Goal: Information Seeking & Learning: Learn about a topic

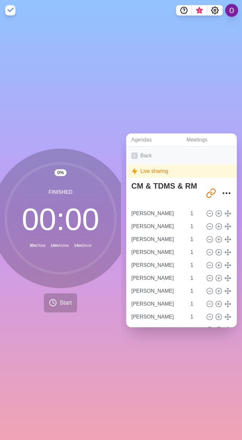
click at [138, 153] on link "Back" at bounding box center [181, 156] width 111 height 18
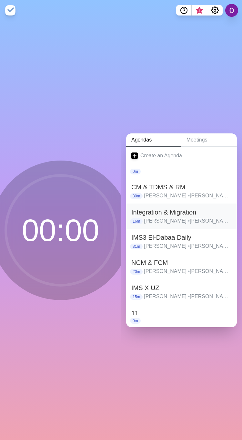
click at [151, 217] on p "[PERSON_NAME] • [PERSON_NAME] • [PERSON_NAME] • [PERSON_NAME] • [PERSON_NAME] •…" at bounding box center [188, 221] width 88 height 8
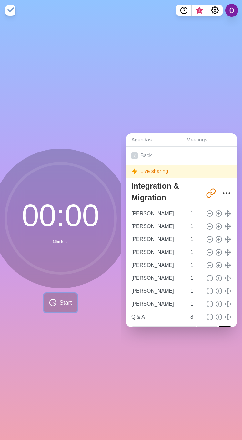
click at [59, 298] on span "Start" at bounding box center [65, 302] width 12 height 9
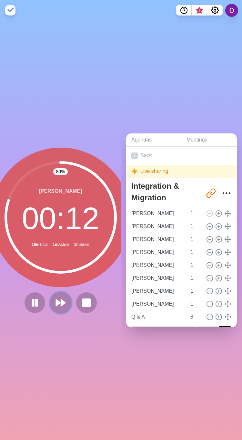
click at [61, 299] on polygon at bounding box center [63, 302] width 4 height 6
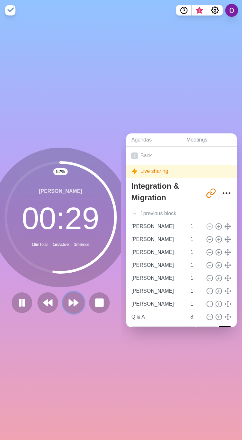
click at [74, 300] on polygon at bounding box center [76, 302] width 4 height 6
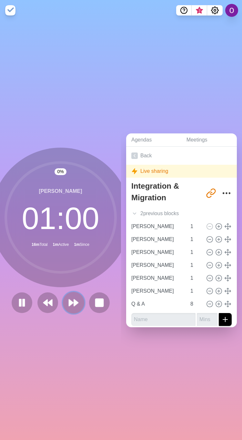
click at [74, 300] on polygon at bounding box center [76, 302] width 4 height 6
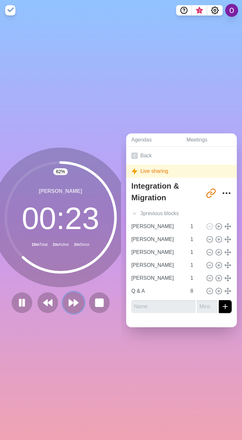
click at [64, 305] on button at bounding box center [74, 303] width 22 height 22
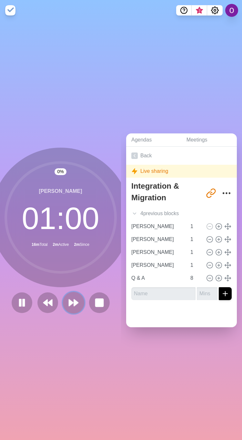
click at [64, 305] on button at bounding box center [74, 303] width 22 height 22
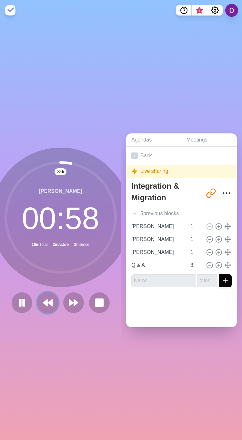
click at [43, 300] on polygon at bounding box center [45, 302] width 4 height 6
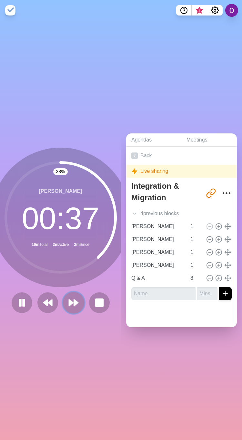
click at [69, 299] on polygon at bounding box center [71, 302] width 4 height 6
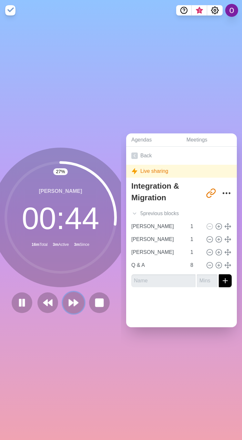
click at [69, 303] on icon at bounding box center [73, 302] width 11 height 11
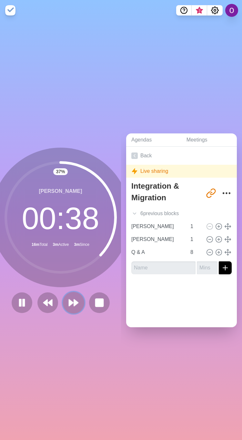
click at [68, 304] on icon at bounding box center [73, 302] width 11 height 11
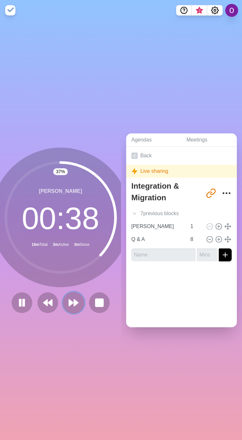
click at [69, 303] on icon at bounding box center [73, 302] width 11 height 11
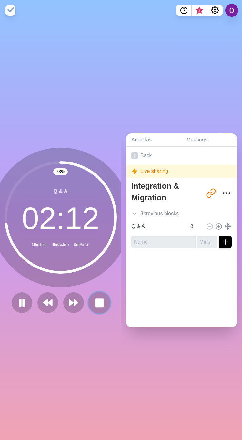
click at [96, 302] on rect at bounding box center [99, 302] width 8 height 8
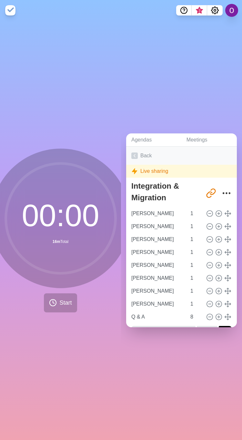
click at [132, 152] on icon at bounding box center [134, 155] width 6 height 6
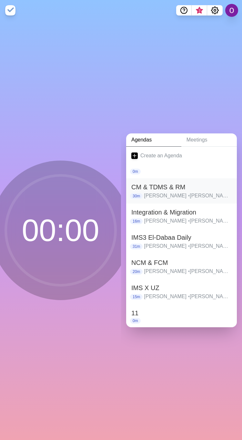
click at [151, 192] on p "[PERSON_NAME] • [PERSON_NAME] • [PERSON_NAME] • [PERSON_NAME] • [PERSON_NAME] •…" at bounding box center [188, 196] width 88 height 8
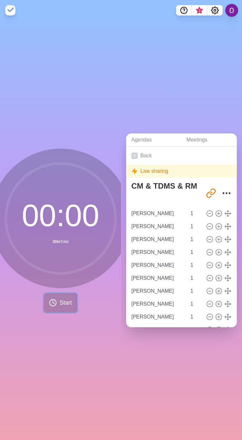
click at [61, 302] on span "Start" at bounding box center [65, 302] width 12 height 9
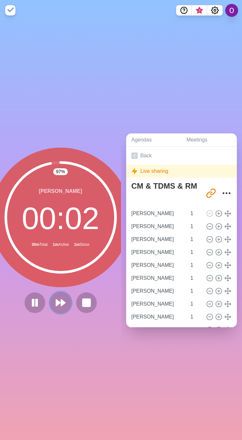
click at [61, 300] on polygon at bounding box center [63, 302] width 4 height 6
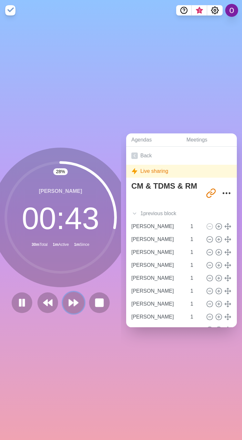
click at [74, 299] on polygon at bounding box center [76, 302] width 4 height 6
click at [68, 300] on icon at bounding box center [73, 302] width 11 height 11
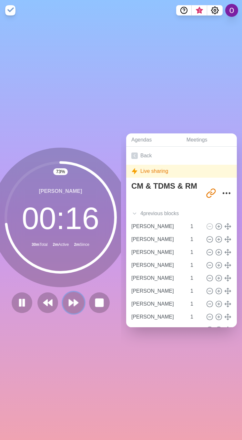
click at [68, 297] on icon at bounding box center [73, 302] width 11 height 11
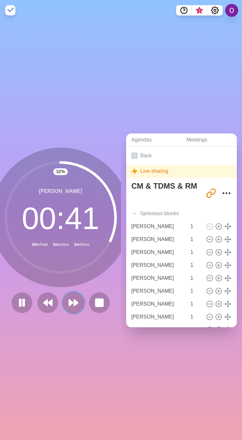
click at [75, 297] on icon at bounding box center [73, 302] width 11 height 11
click at [71, 304] on icon at bounding box center [73, 302] width 11 height 11
click at [69, 299] on polygon at bounding box center [71, 302] width 4 height 6
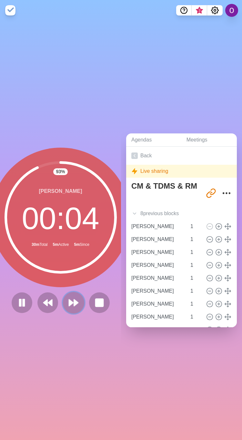
click at [74, 299] on polygon at bounding box center [76, 302] width 4 height 6
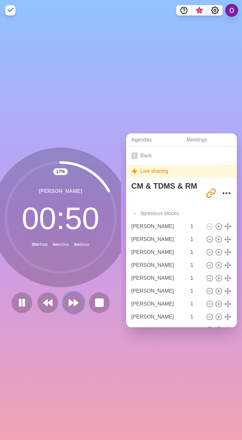
click at [69, 299] on polygon at bounding box center [71, 302] width 4 height 6
click at [69, 300] on icon at bounding box center [73, 302] width 11 height 11
click at [74, 299] on polygon at bounding box center [76, 302] width 4 height 6
click at [69, 300] on polygon at bounding box center [71, 302] width 4 height 6
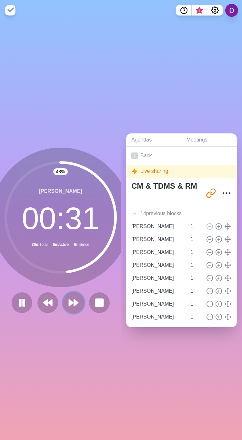
click at [74, 302] on polygon at bounding box center [76, 302] width 4 height 6
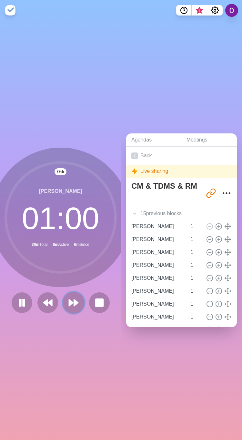
click at [74, 302] on polygon at bounding box center [76, 302] width 4 height 6
click at [69, 299] on polygon at bounding box center [71, 302] width 4 height 6
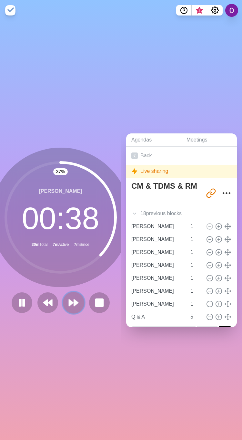
click at [74, 299] on polygon at bounding box center [76, 302] width 4 height 6
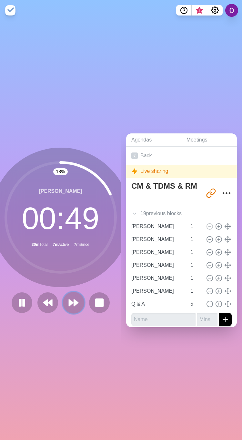
click at [74, 299] on polygon at bounding box center [76, 302] width 4 height 6
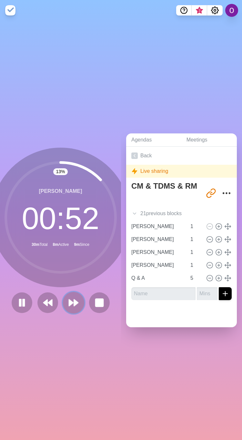
click at [68, 304] on icon at bounding box center [73, 302] width 11 height 11
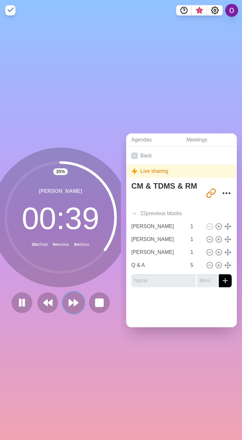
click at [70, 298] on icon at bounding box center [73, 302] width 11 height 11
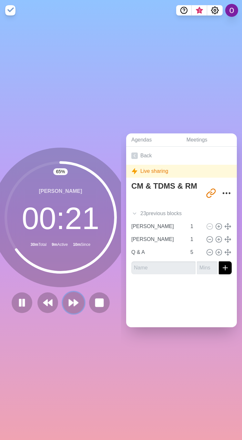
click at [69, 301] on polygon at bounding box center [71, 302] width 4 height 6
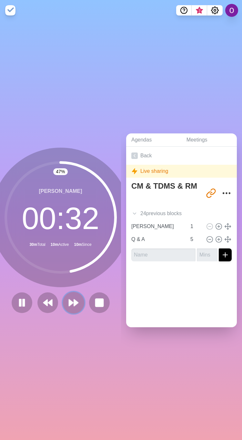
click at [68, 304] on icon at bounding box center [73, 302] width 11 height 11
